Goal: Task Accomplishment & Management: Manage account settings

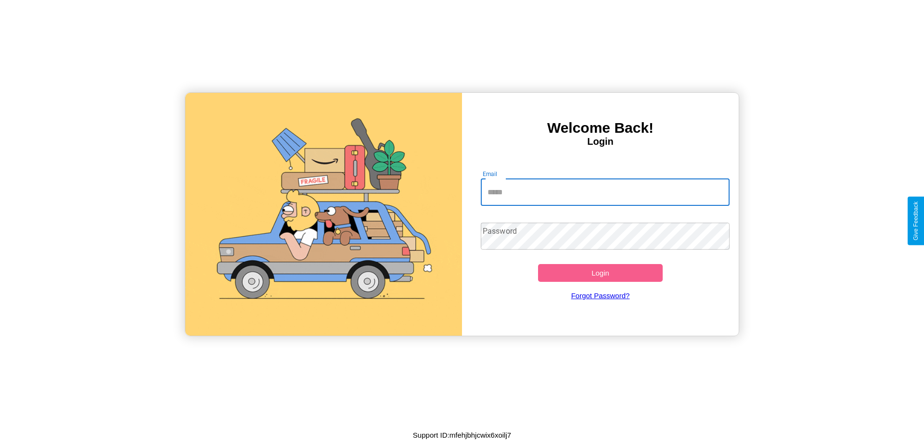
click at [605, 192] on input "Email" at bounding box center [605, 192] width 249 height 27
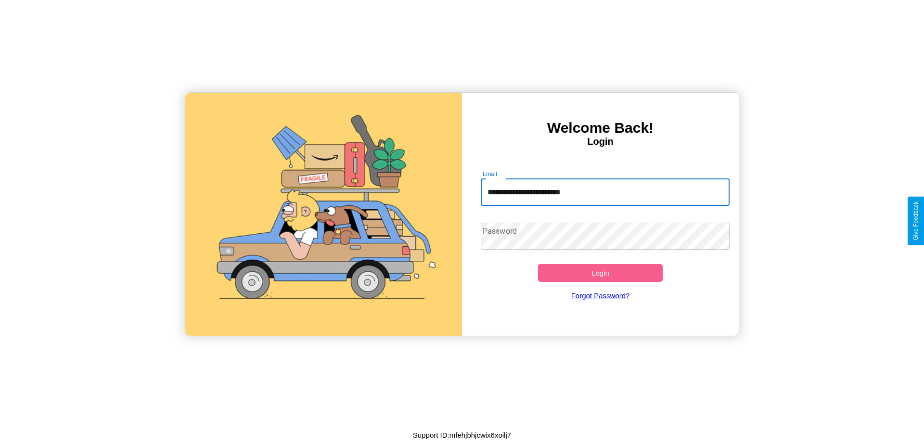
type input "**********"
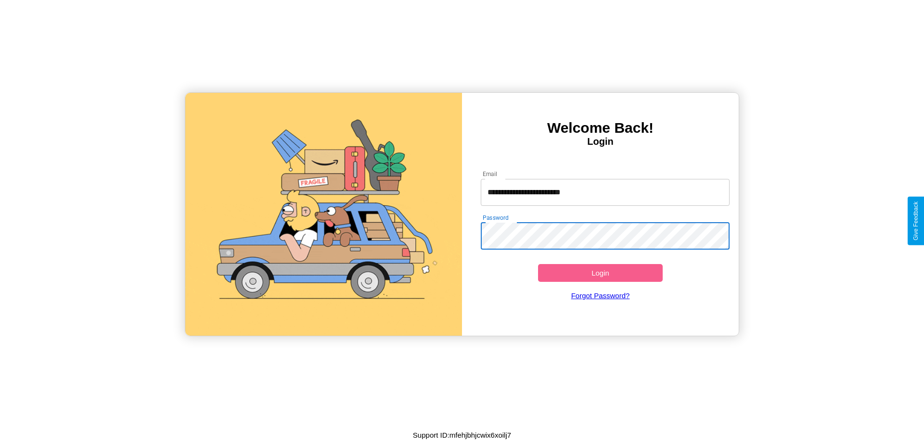
click at [600, 273] on button "Login" at bounding box center [600, 273] width 125 height 18
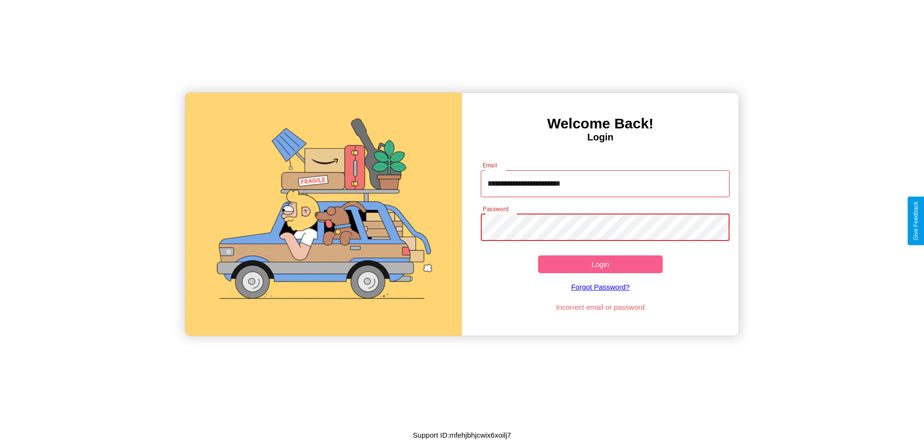
click at [600, 264] on button "Login" at bounding box center [600, 264] width 125 height 18
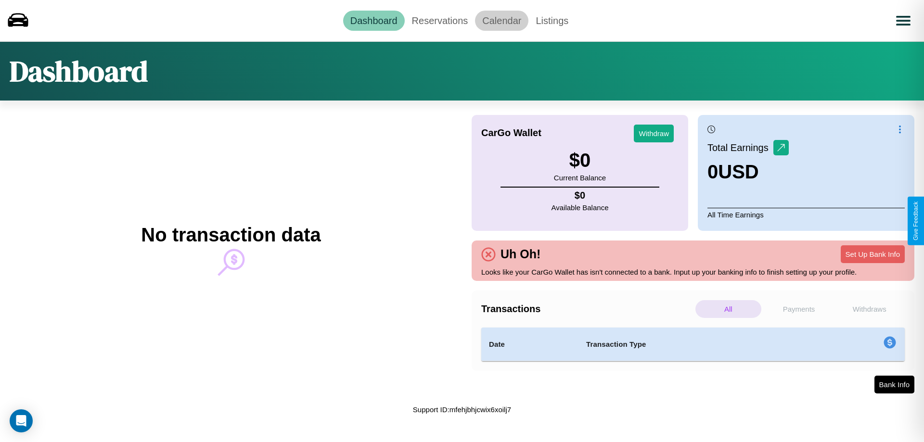
click at [501, 20] on link "Calendar" at bounding box center [501, 21] width 53 height 20
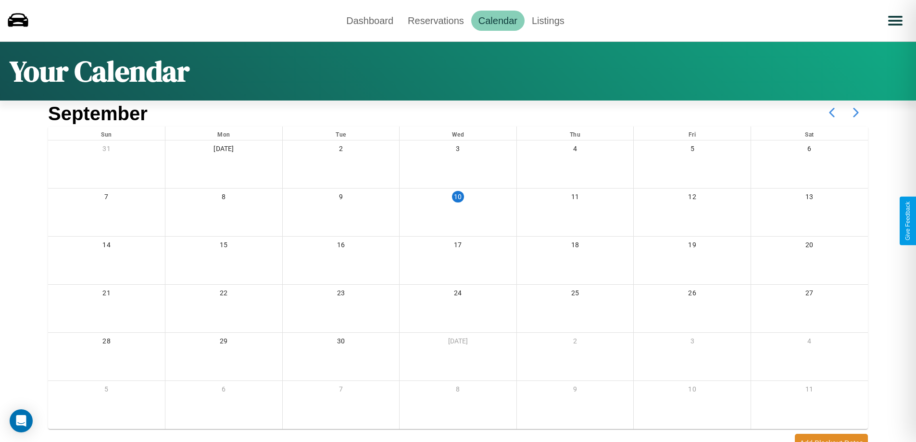
click at [856, 113] on icon at bounding box center [856, 113] width 24 height 24
click at [436, 20] on link "Reservations" at bounding box center [436, 21] width 71 height 20
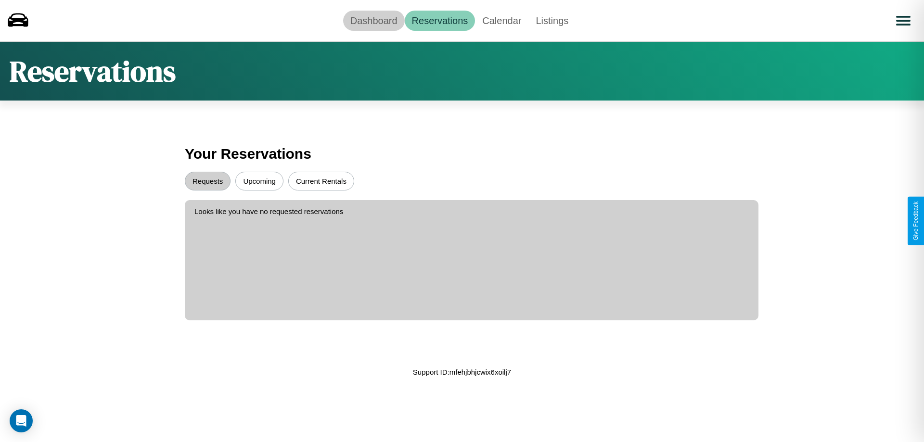
click at [373, 20] on link "Dashboard" at bounding box center [374, 21] width 62 height 20
